Goal: Transaction & Acquisition: Download file/media

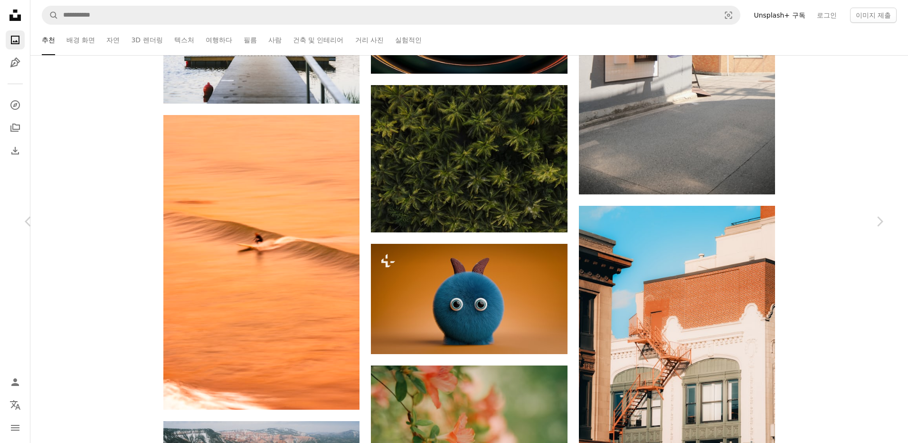
scroll to position [46184, 0]
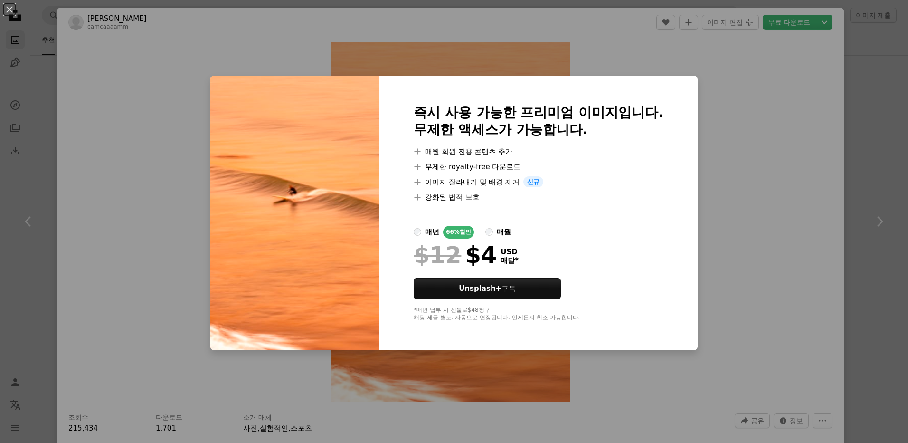
click at [732, 184] on div "An X shape 즉시 사용 가능한 프리미엄 이미지입니다. 무제한 액세스가 가능합니다. A plus sign 매월 회원 전용 콘텐츠 추가 A…" at bounding box center [454, 221] width 908 height 443
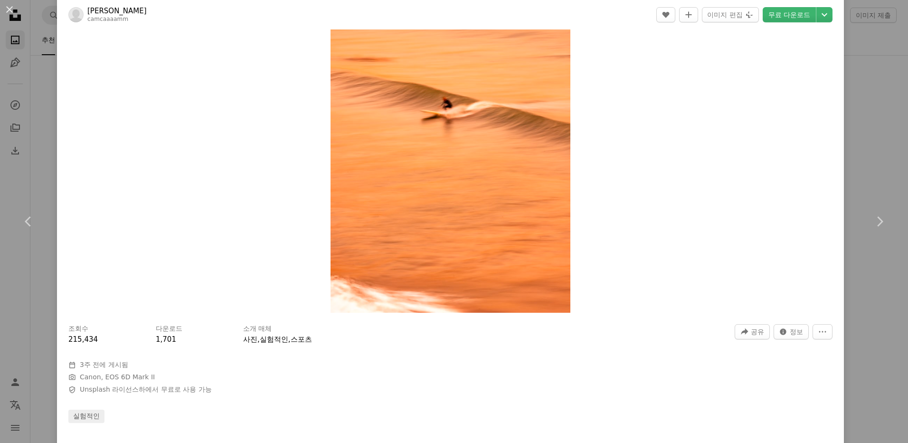
scroll to position [95, 0]
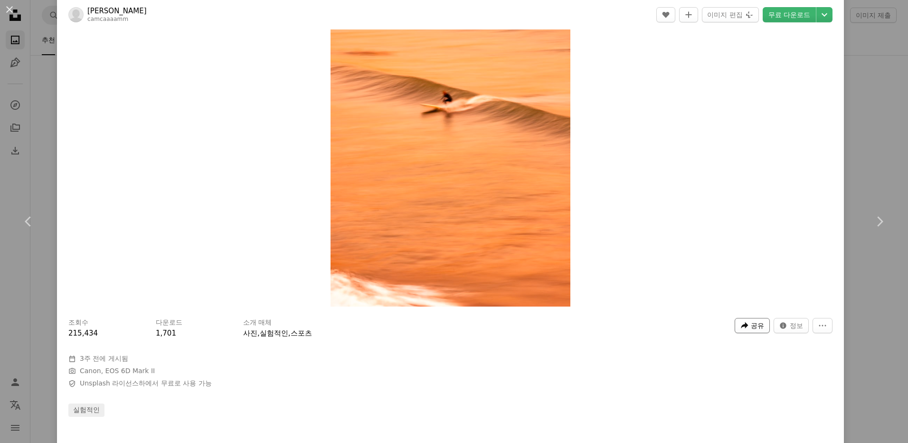
click at [756, 327] on span "공유" at bounding box center [757, 325] width 13 height 14
click at [729, 301] on div "A URL sharing icon (chains) 링크 복사" at bounding box center [720, 301] width 78 height 17
click at [542, 321] on div "소개 매체 사진 , 실험적인 , 스포츠" at bounding box center [483, 328] width 480 height 21
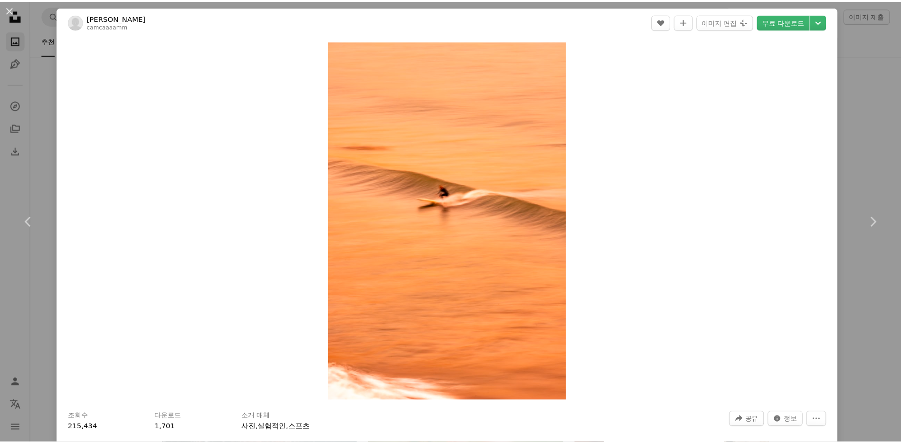
scroll to position [0, 0]
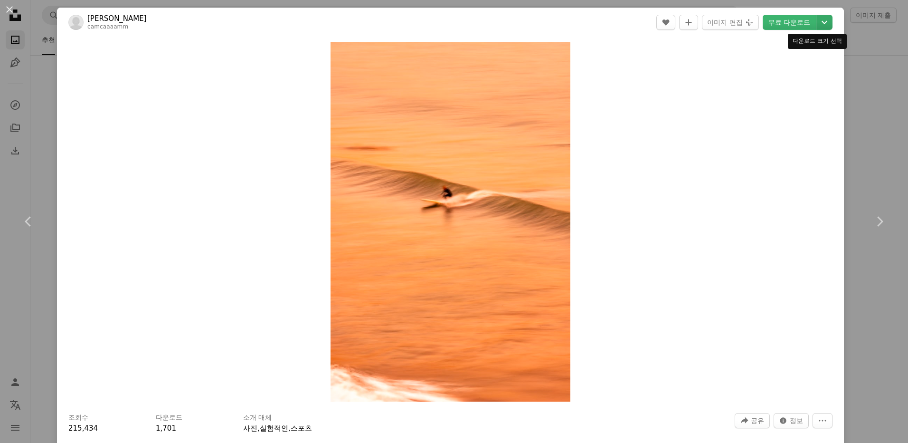
click at [817, 20] on icon "Chevron down" at bounding box center [824, 22] width 15 height 11
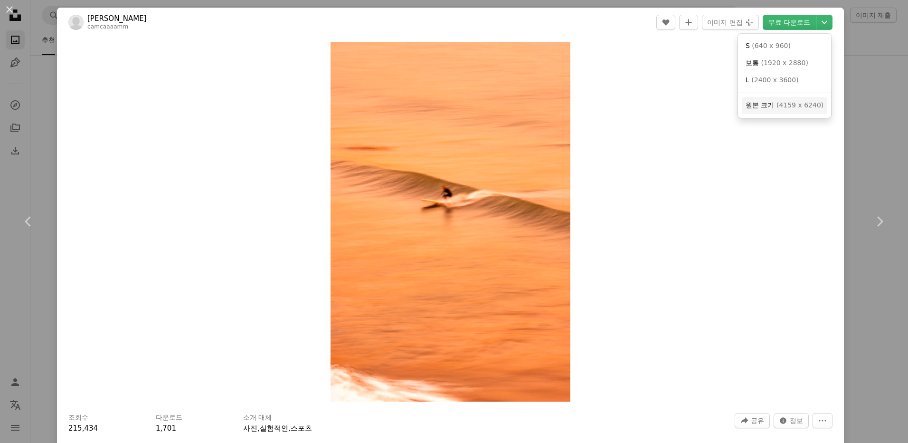
click at [773, 108] on span "원본 크기" at bounding box center [760, 105] width 29 height 8
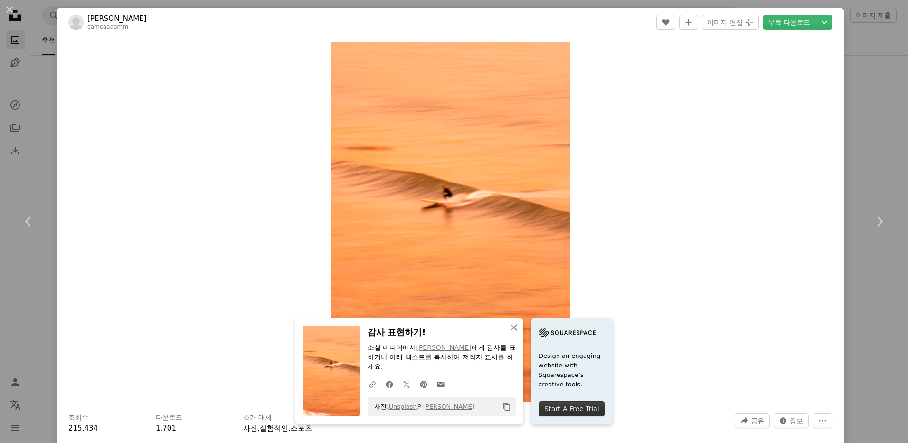
drag, startPoint x: 14, startPoint y: 11, endPoint x: 25, endPoint y: 26, distance: 18.1
click at [14, 11] on button "An X shape" at bounding box center [9, 9] width 11 height 11
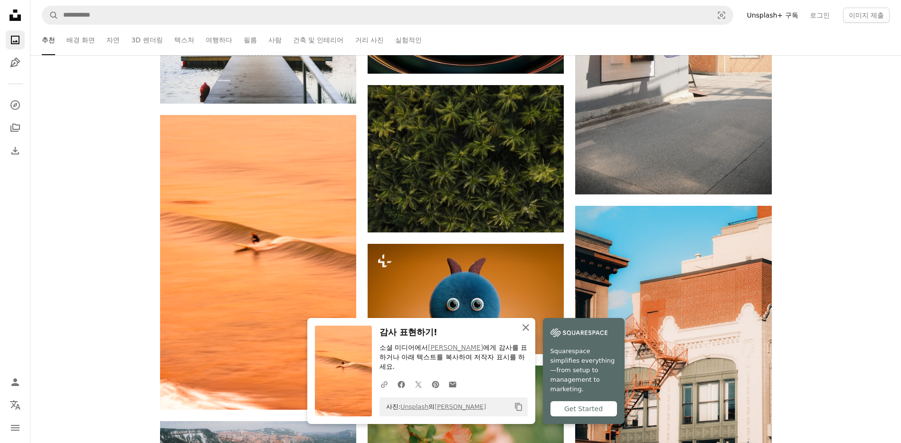
drag, startPoint x: 526, startPoint y: 329, endPoint x: 574, endPoint y: 324, distance: 48.3
click at [526, 329] on icon "An X shape" at bounding box center [525, 327] width 11 height 11
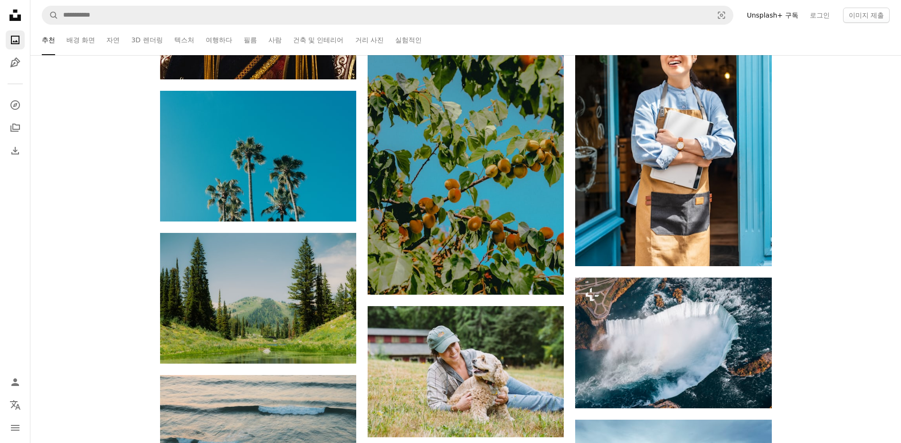
scroll to position [48560, 0]
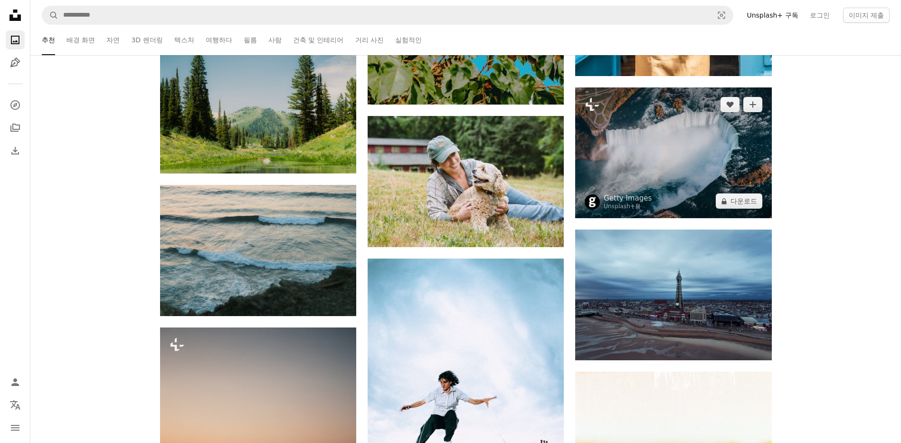
click at [660, 153] on img at bounding box center [673, 152] width 196 height 131
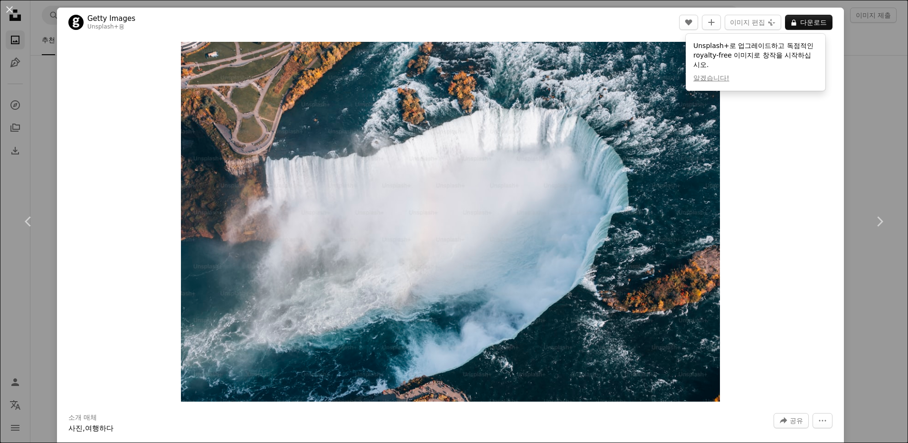
click at [834, 248] on div "Zoom in" at bounding box center [450, 221] width 787 height 369
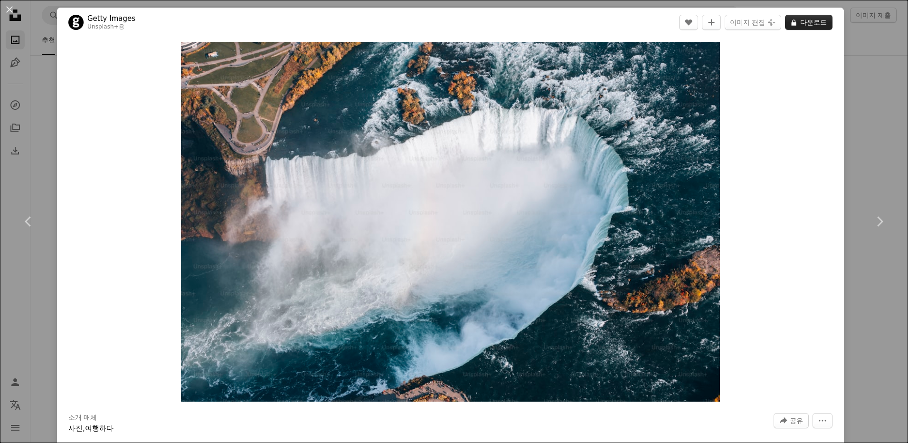
click at [813, 21] on button "A lock 다운로드" at bounding box center [809, 22] width 48 height 15
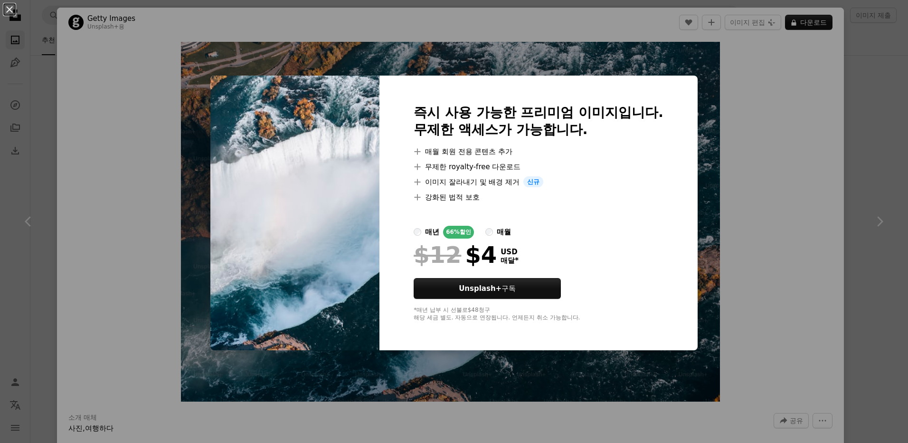
drag, startPoint x: 778, startPoint y: 150, endPoint x: 554, endPoint y: 11, distance: 263.1
click at [778, 149] on div "An X shape 즉시 사용 가능한 프리미엄 이미지입니다. 무제한 액세스가 가능합니다. A plus sign 매월 회원 전용 콘텐츠 추가 A…" at bounding box center [454, 221] width 908 height 443
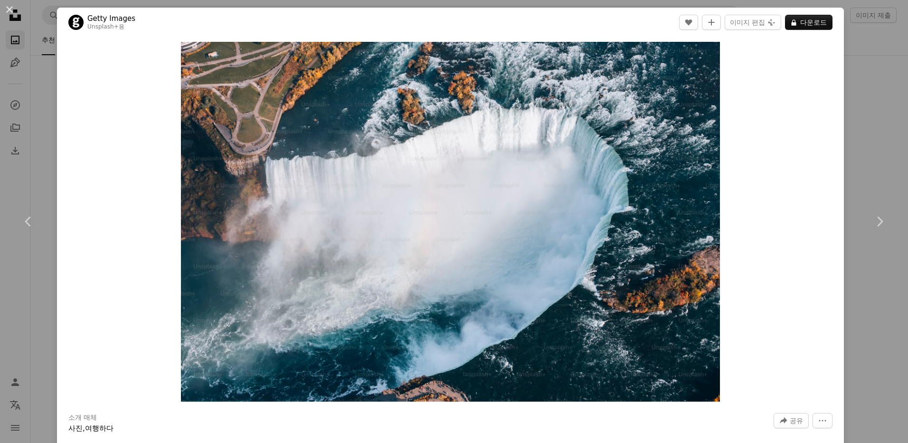
drag, startPoint x: 8, startPoint y: 9, endPoint x: 640, endPoint y: 238, distance: 672.6
click at [8, 9] on button "An X shape" at bounding box center [9, 9] width 11 height 11
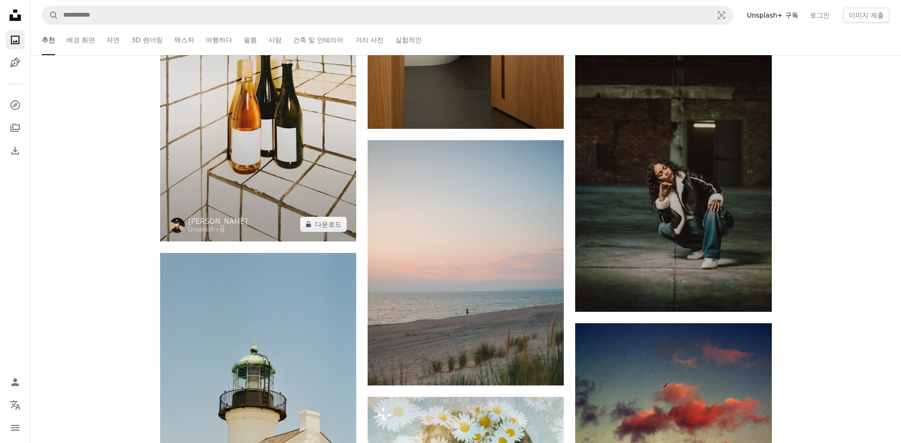
scroll to position [93616, 0]
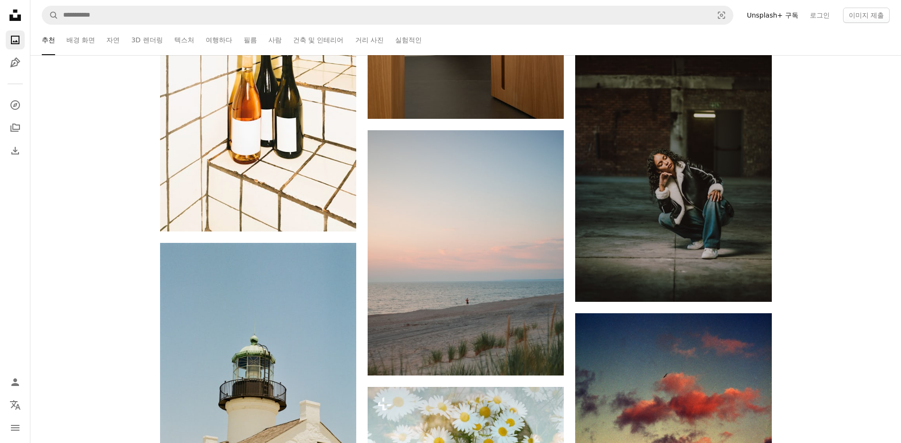
drag, startPoint x: 318, startPoint y: 172, endPoint x: 848, endPoint y: 177, distance: 529.3
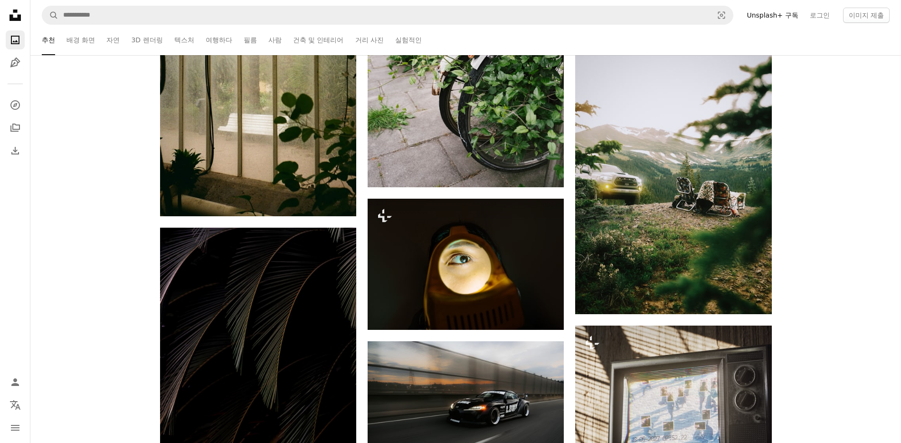
scroll to position [103629, 0]
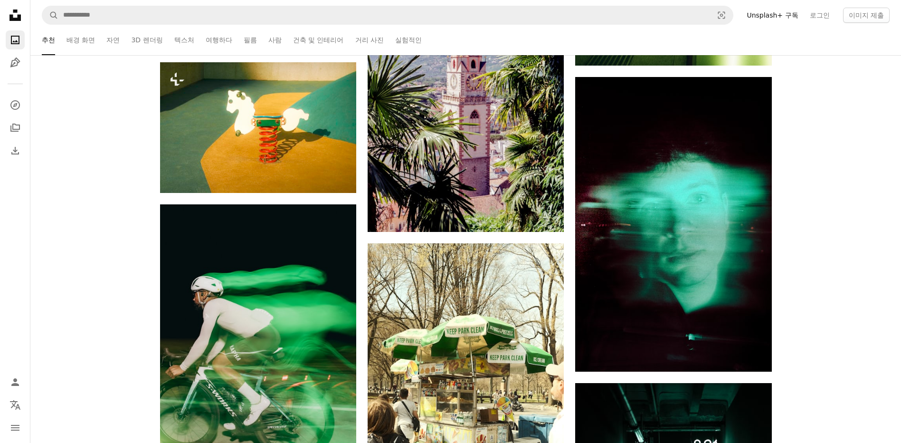
scroll to position [105437, 0]
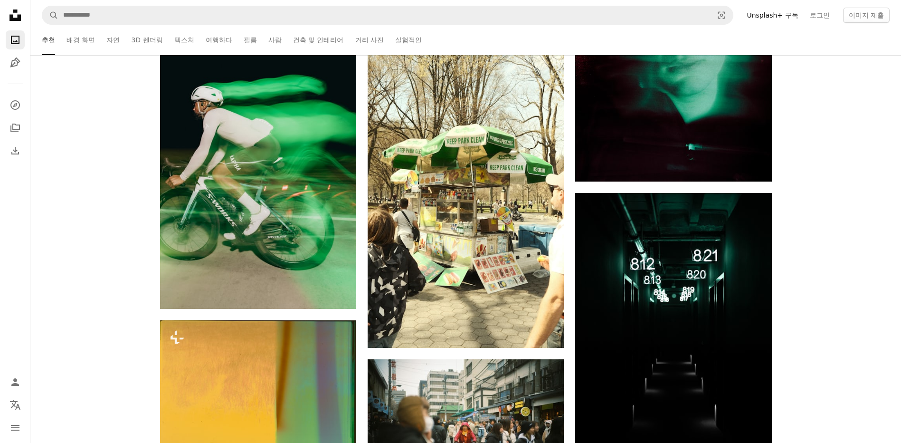
drag, startPoint x: 784, startPoint y: 294, endPoint x: 816, endPoint y: 323, distance: 43.0
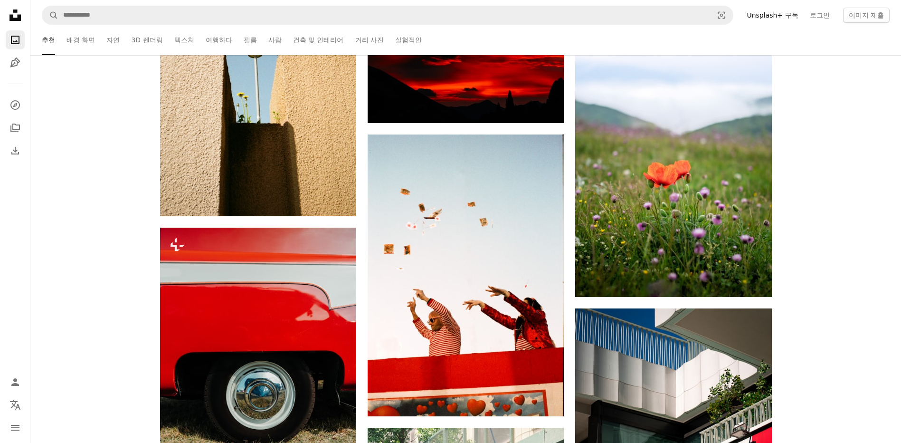
scroll to position [119358, 0]
